Goal: Information Seeking & Learning: Find contact information

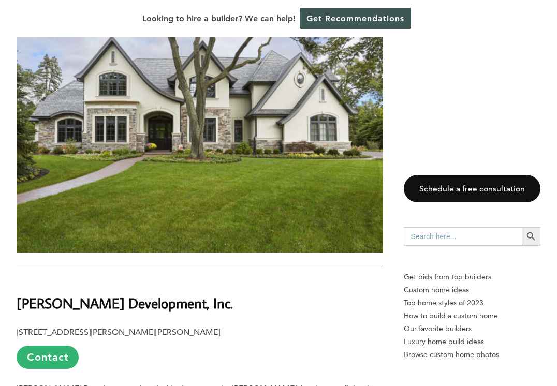
scroll to position [3165, 0]
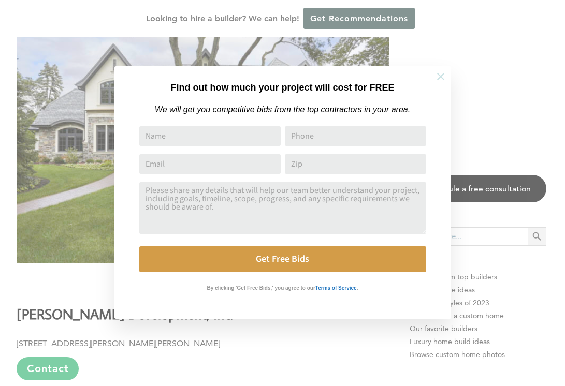
click at [445, 75] on icon at bounding box center [440, 76] width 11 height 11
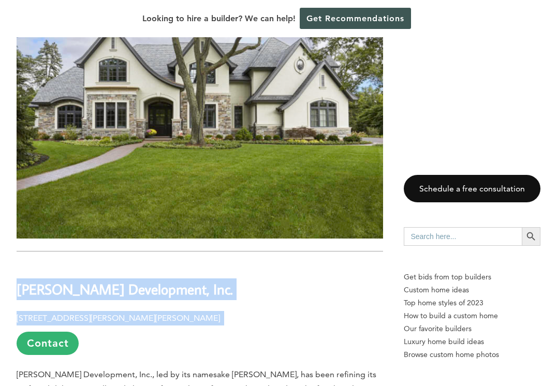
drag, startPoint x: 17, startPoint y: 196, endPoint x: 111, endPoint y: 250, distance: 108.1
copy div "[PERSON_NAME] Development, Inc. [STREET_ADDRESS][PERSON_NAME][PERSON_NAME]"
click at [45, 332] on link "Contact" at bounding box center [48, 343] width 62 height 23
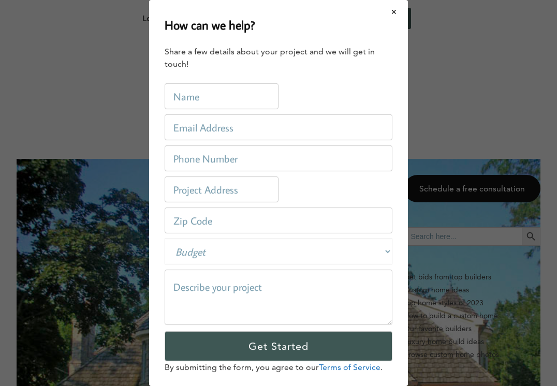
scroll to position [0, 0]
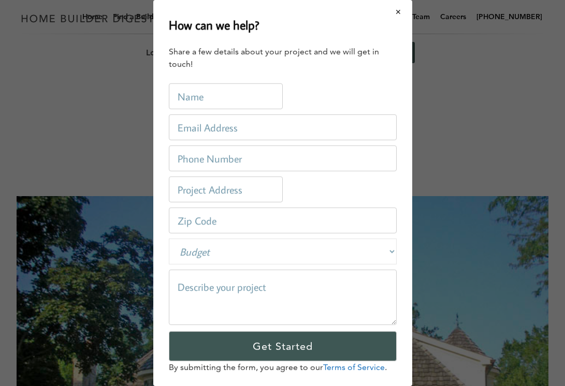
click at [388, 9] on button "Close modal" at bounding box center [398, 12] width 27 height 22
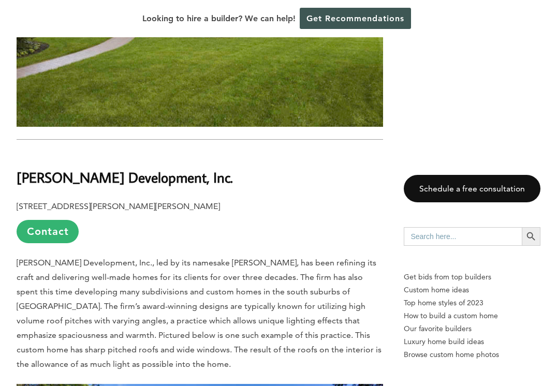
scroll to position [3305, 0]
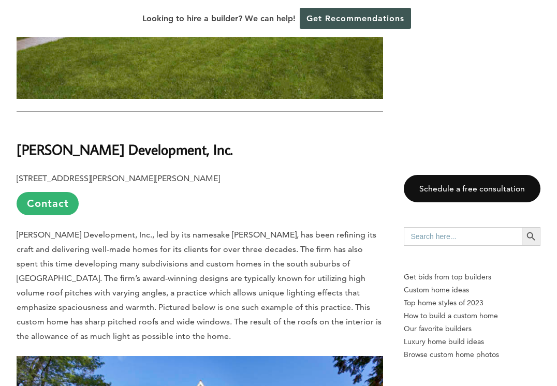
click at [382, 228] on p "[PERSON_NAME] Development, Inc., led by its namesake [PERSON_NAME], has been re…" at bounding box center [200, 286] width 367 height 116
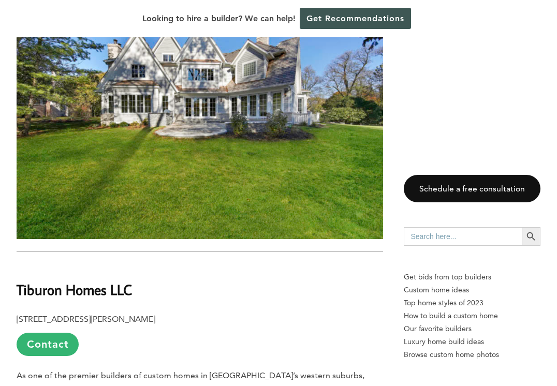
scroll to position [3694, 0]
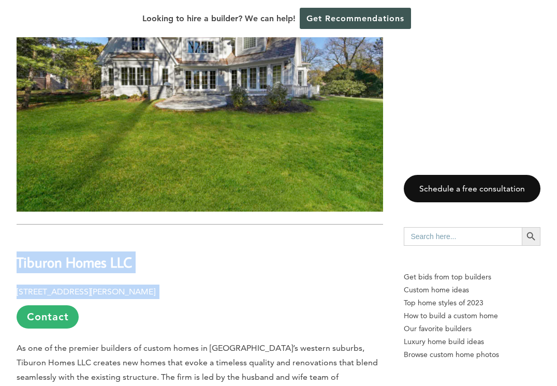
drag, startPoint x: 19, startPoint y: 169, endPoint x: 149, endPoint y: 220, distance: 139.6
copy div "Tiburon Homes LLC [STREET_ADDRESS][PERSON_NAME]"
click at [60, 306] on link "Contact" at bounding box center [48, 317] width 62 height 23
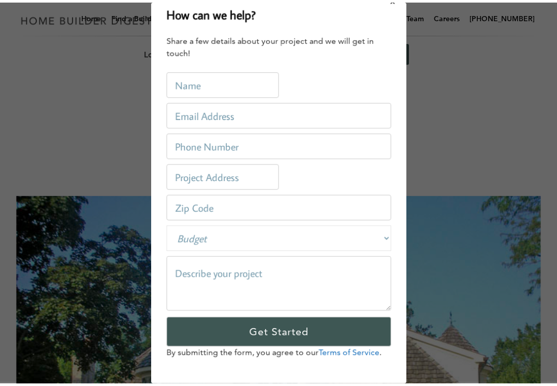
scroll to position [20, 0]
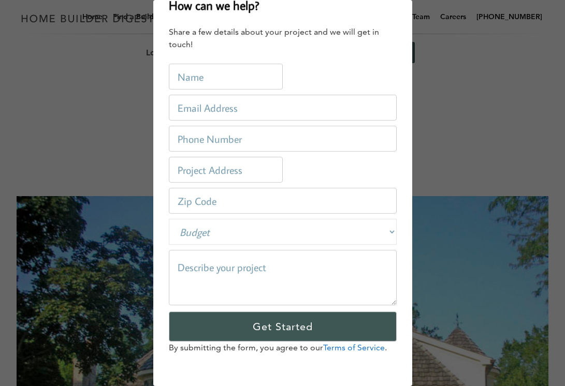
click at [102, 54] on div "How can we help? Share a few details about your project and we will get in touc…" at bounding box center [282, 193] width 565 height 386
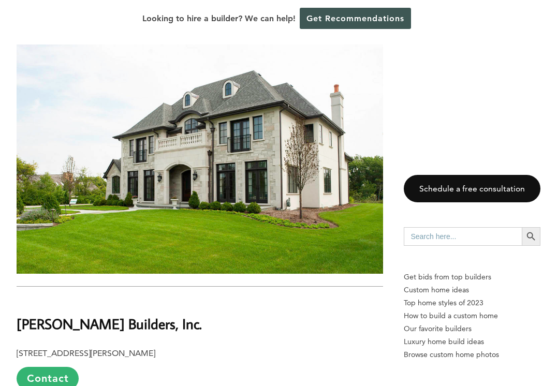
scroll to position [7379, 0]
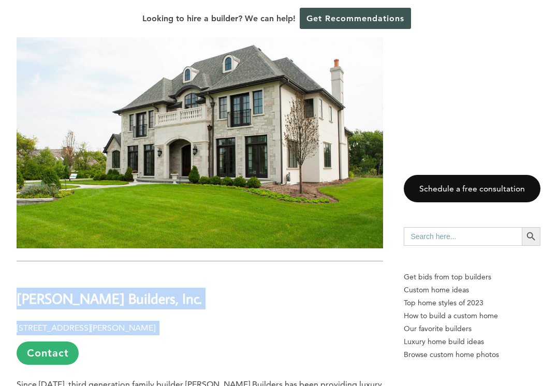
drag, startPoint x: 19, startPoint y: 123, endPoint x: 142, endPoint y: 167, distance: 131.4
copy div "[PERSON_NAME] Builders, Inc. [STREET_ADDRESS][PERSON_NAME]"
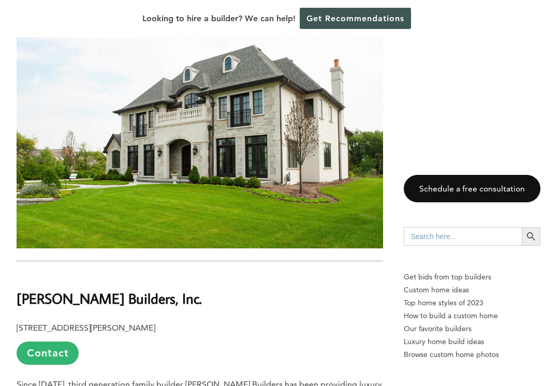
click at [45, 342] on link "Contact" at bounding box center [48, 353] width 62 height 23
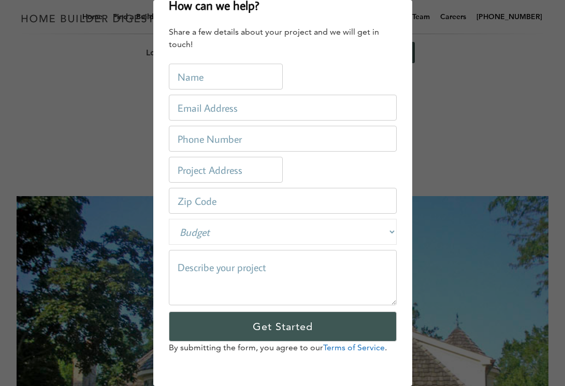
click at [102, 172] on div "How can we help? Share a few details about your project and we will get in touc…" at bounding box center [282, 193] width 565 height 386
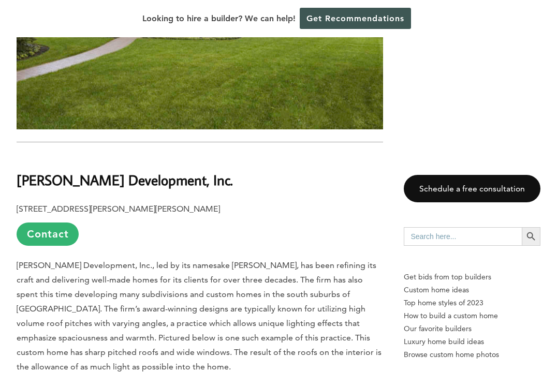
scroll to position [2835, 0]
